Goal: Browse casually

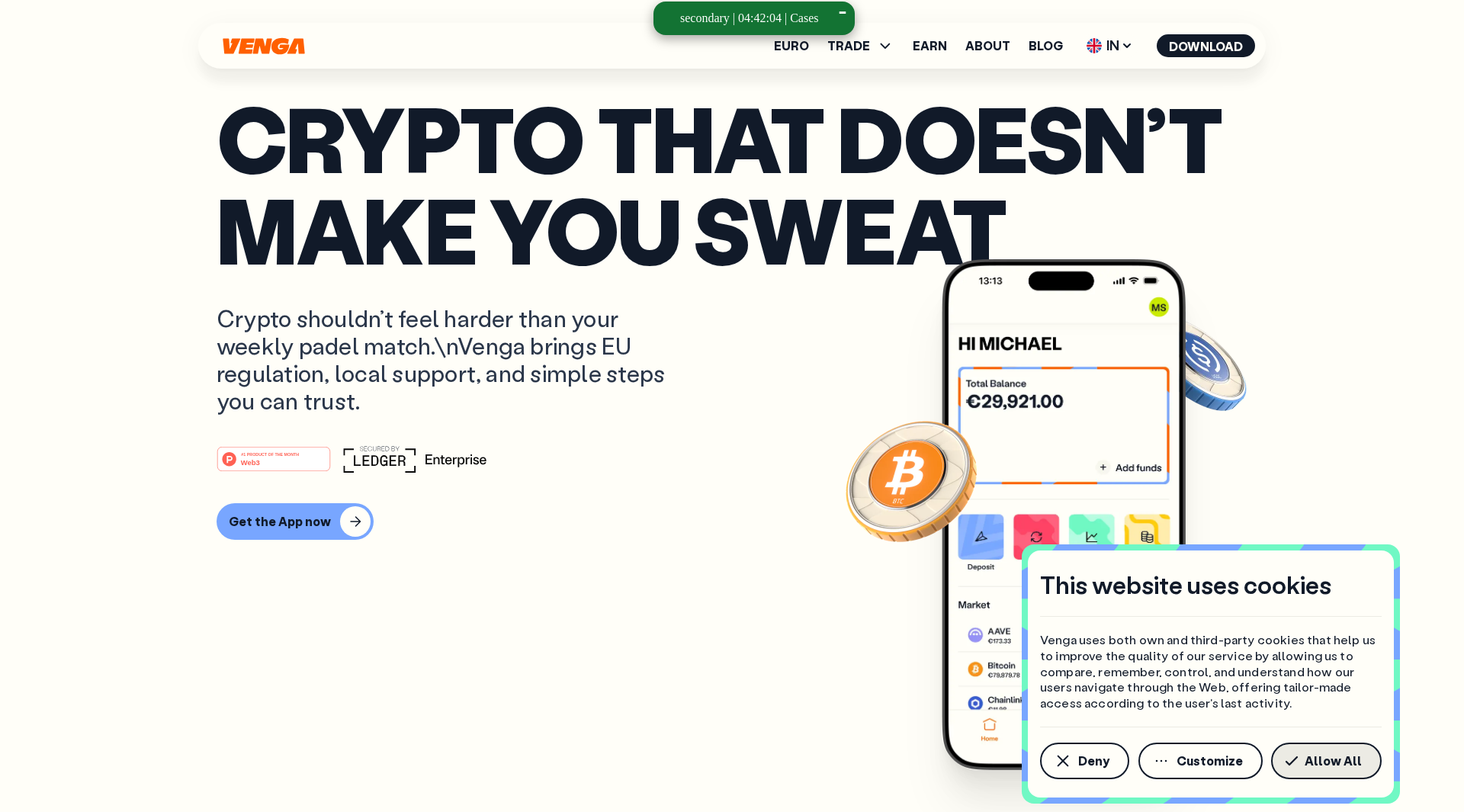
click at [1320, 763] on span "Allow All" at bounding box center [1334, 760] width 57 height 12
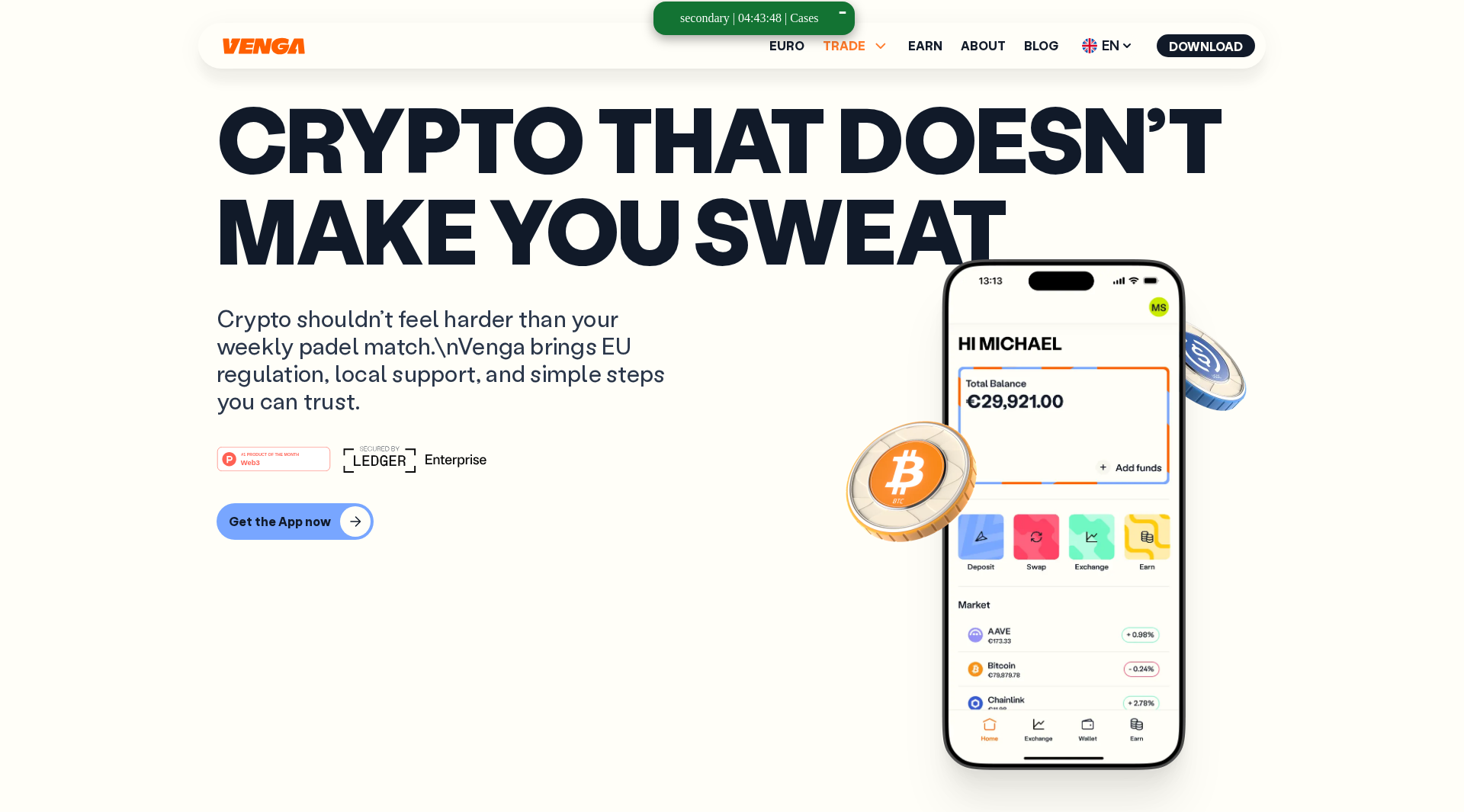
click at [884, 45] on icon at bounding box center [881, 46] width 18 height 18
click at [884, 45] on icon at bounding box center [881, 45] width 10 height 6
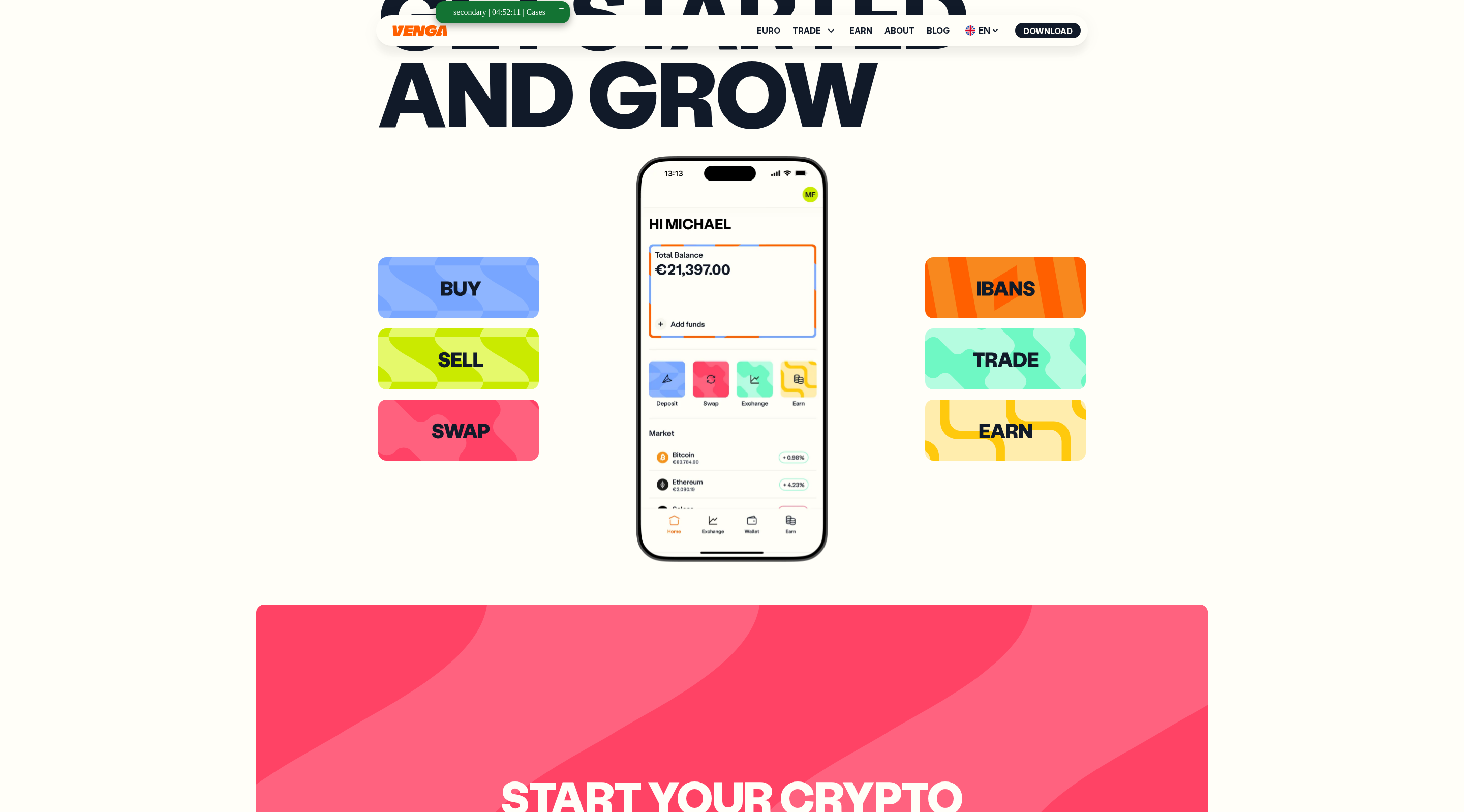
scroll to position [2996, 0]
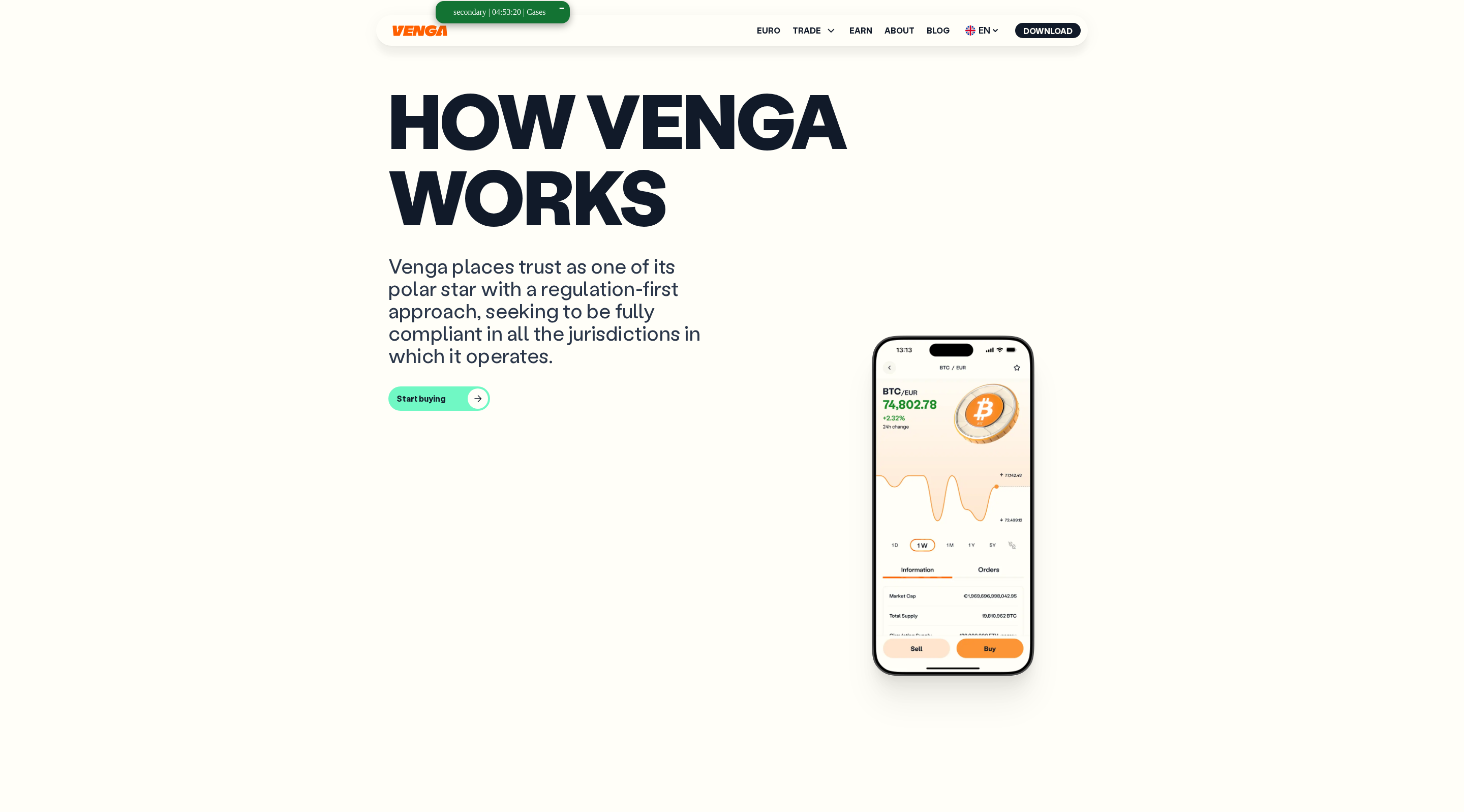
scroll to position [950, 0]
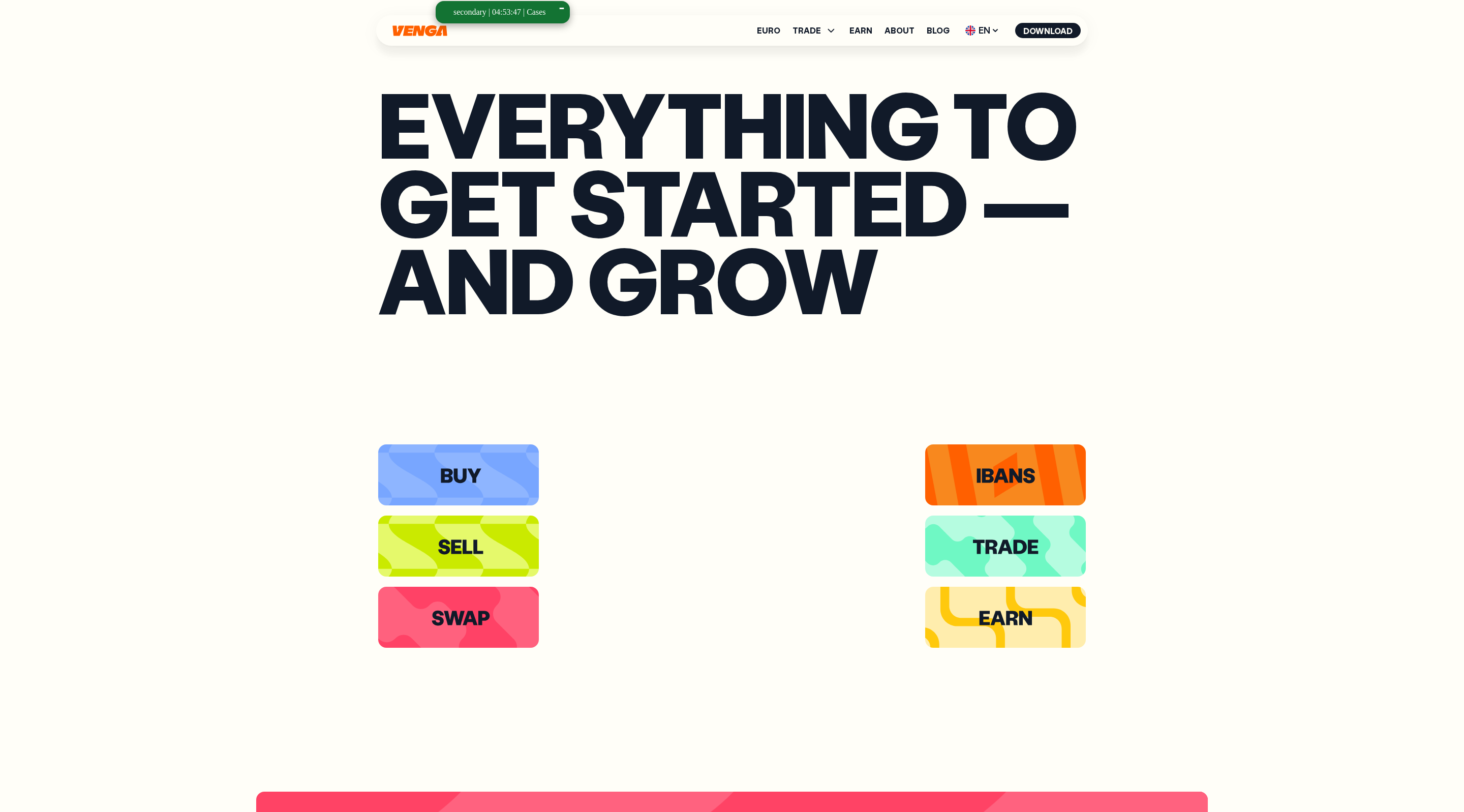
scroll to position [2809, 0]
